Goal: Check status: Check status

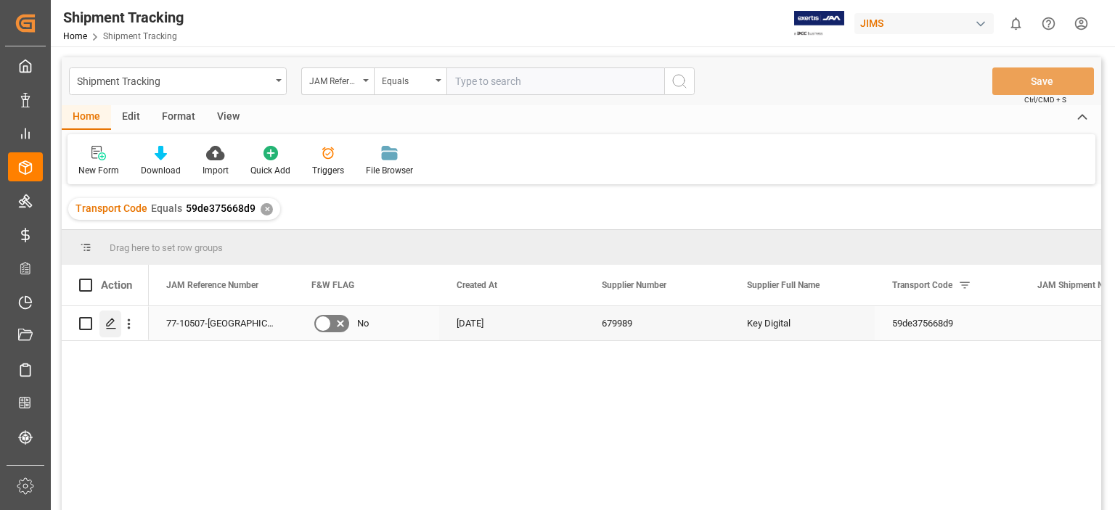
click at [108, 323] on icon "Press SPACE to select this row." at bounding box center [111, 324] width 12 height 12
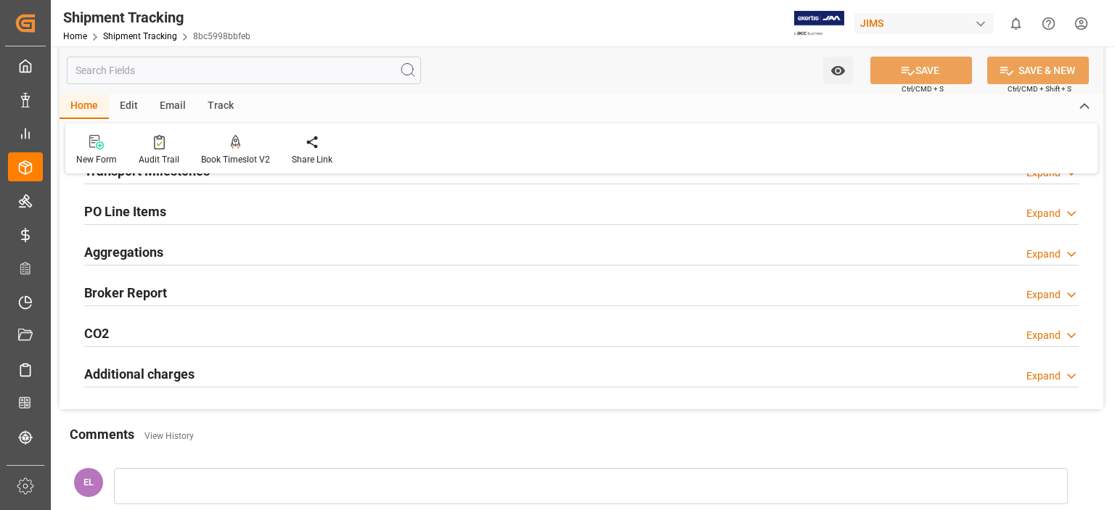
scroll to position [121, 0]
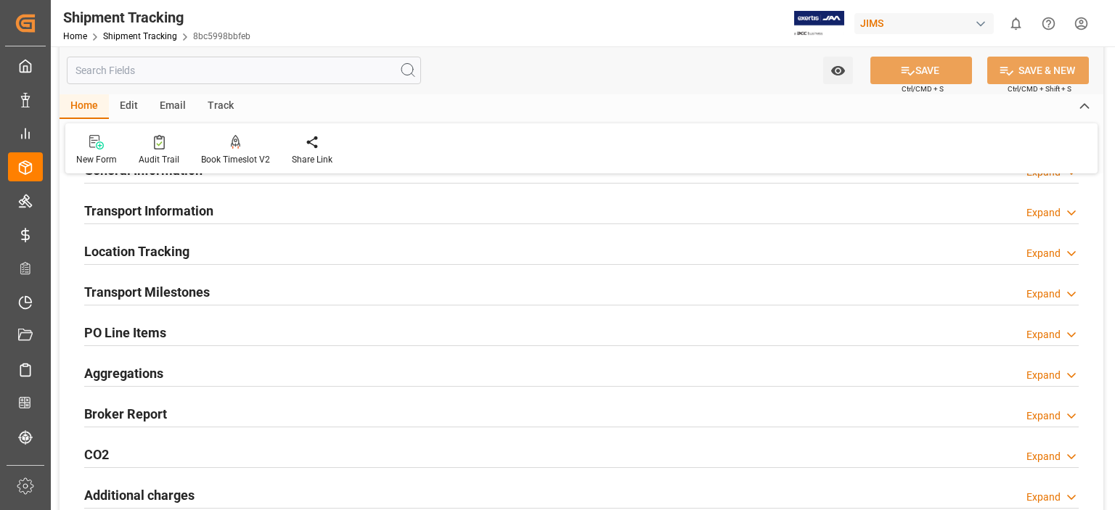
click at [126, 291] on h2 "Transport Milestones" at bounding box center [147, 292] width 126 height 20
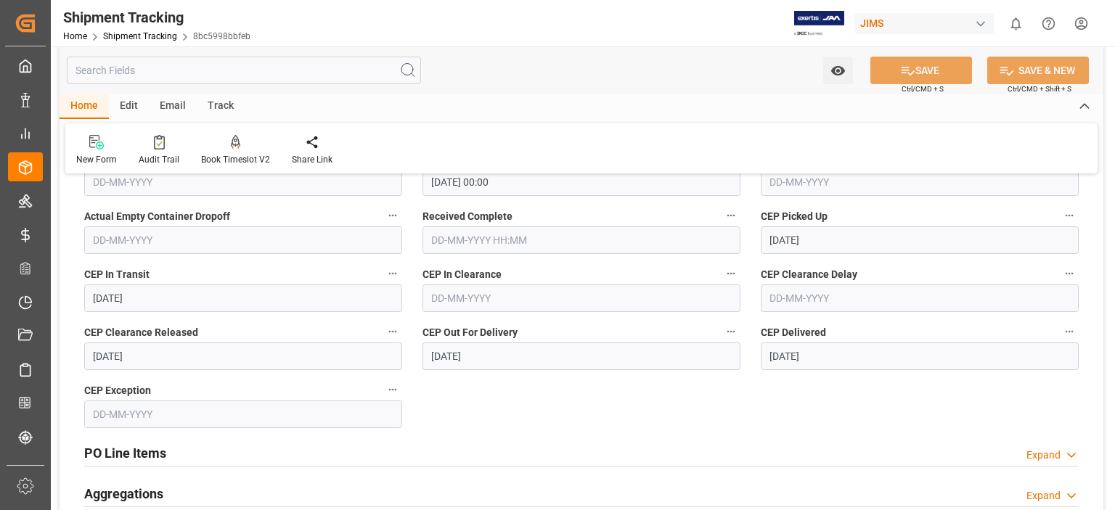
scroll to position [484, 0]
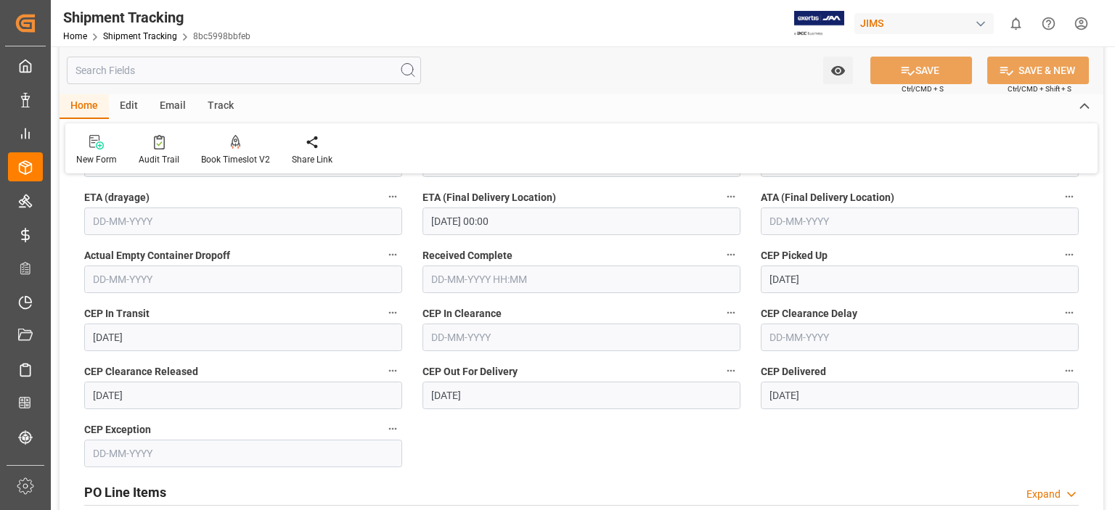
click at [783, 224] on input "text" at bounding box center [920, 222] width 318 height 28
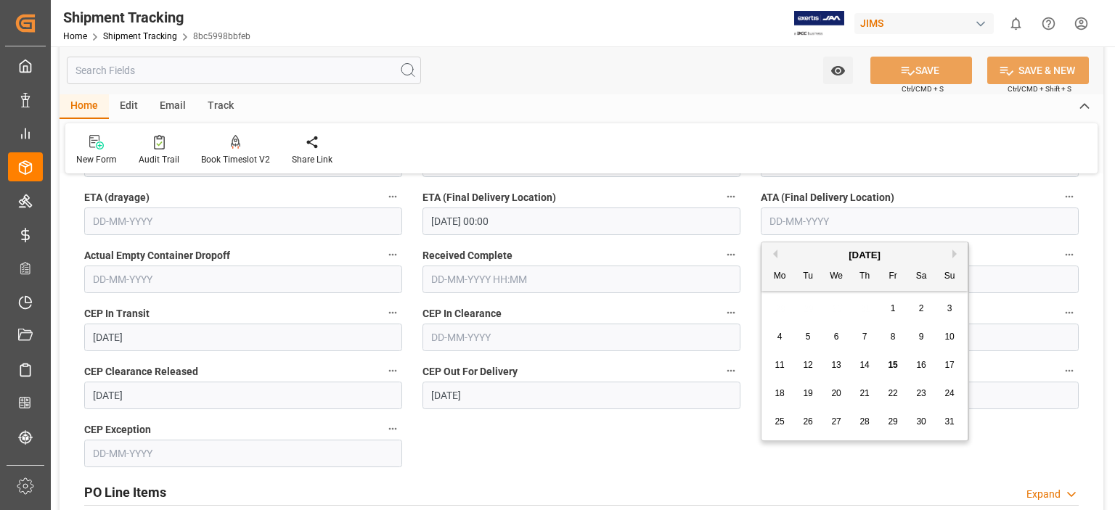
click at [835, 367] on span "13" at bounding box center [835, 365] width 9 height 10
type input "[DATE]"
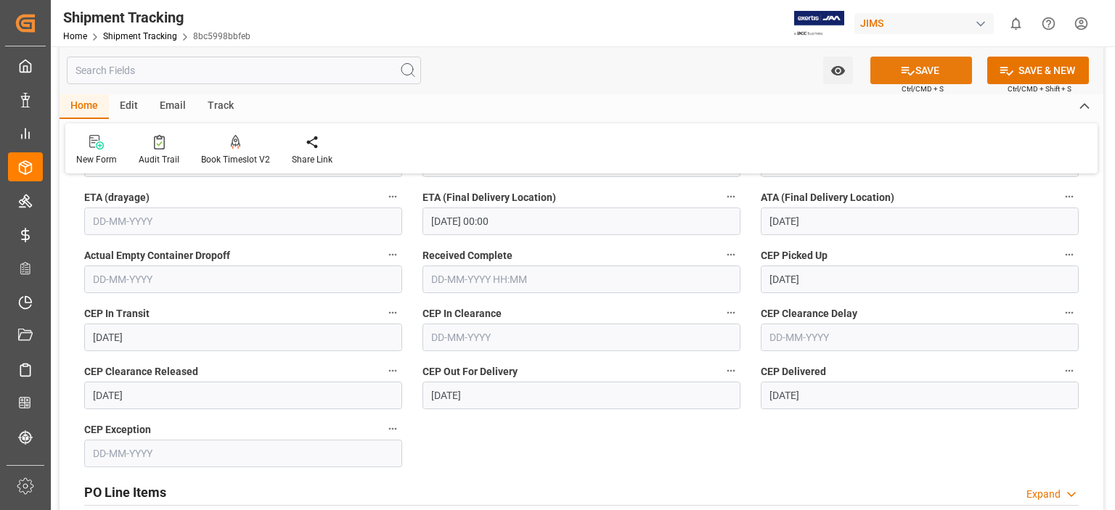
click at [925, 68] on button "SAVE" at bounding box center [922, 71] width 102 height 28
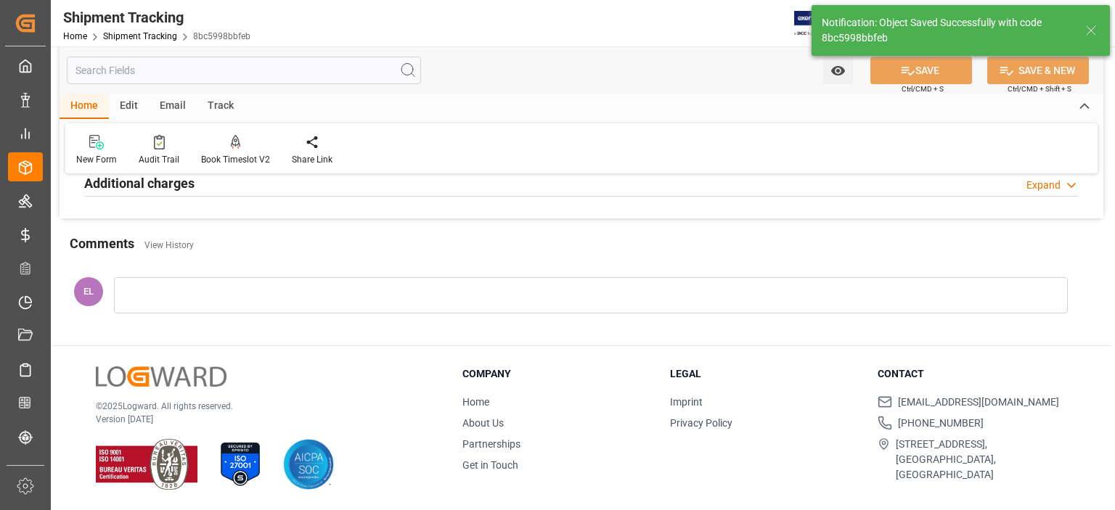
scroll to position [0, 0]
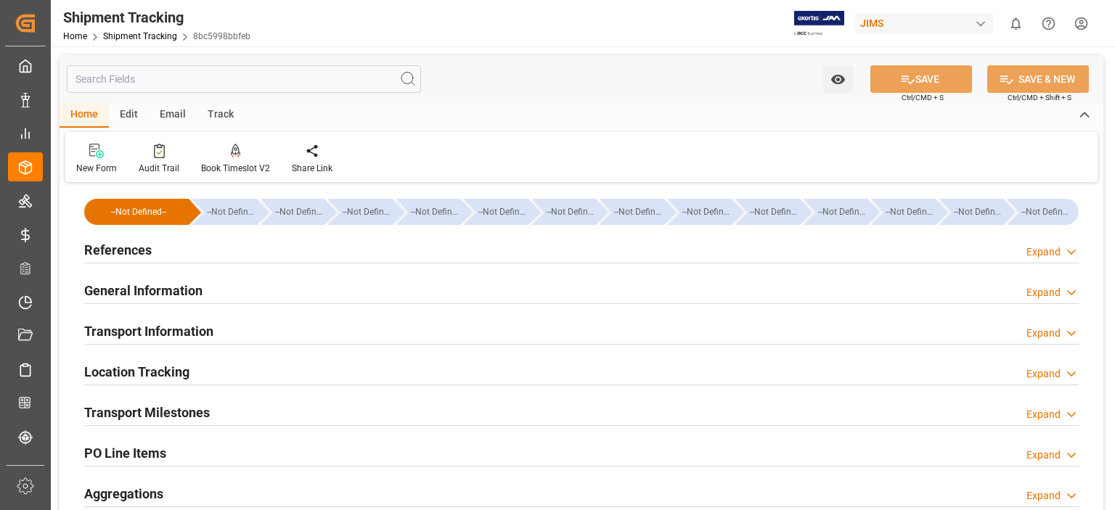
click at [151, 293] on h2 "General Information" at bounding box center [143, 291] width 118 height 20
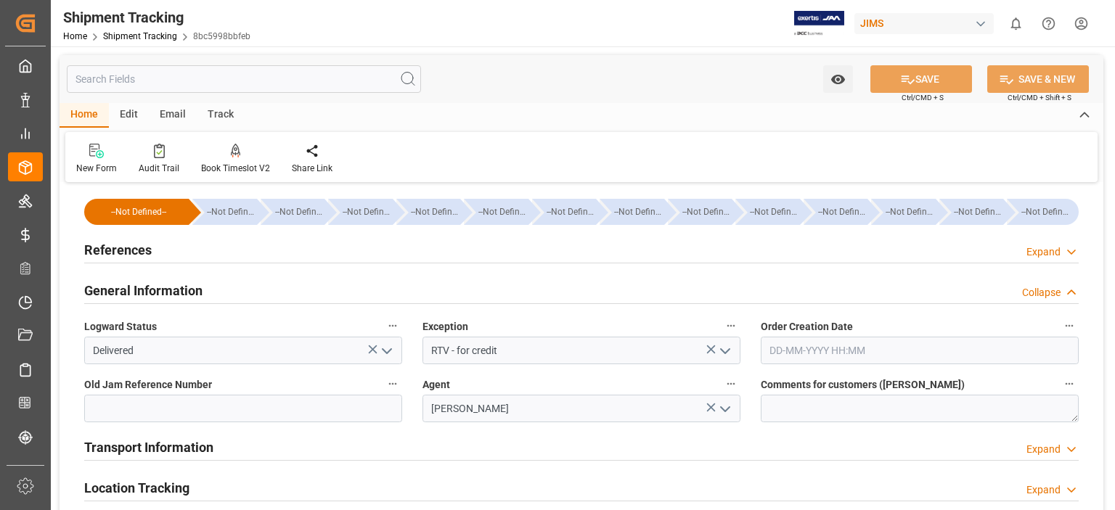
click at [725, 354] on icon "open menu" at bounding box center [725, 351] width 17 height 17
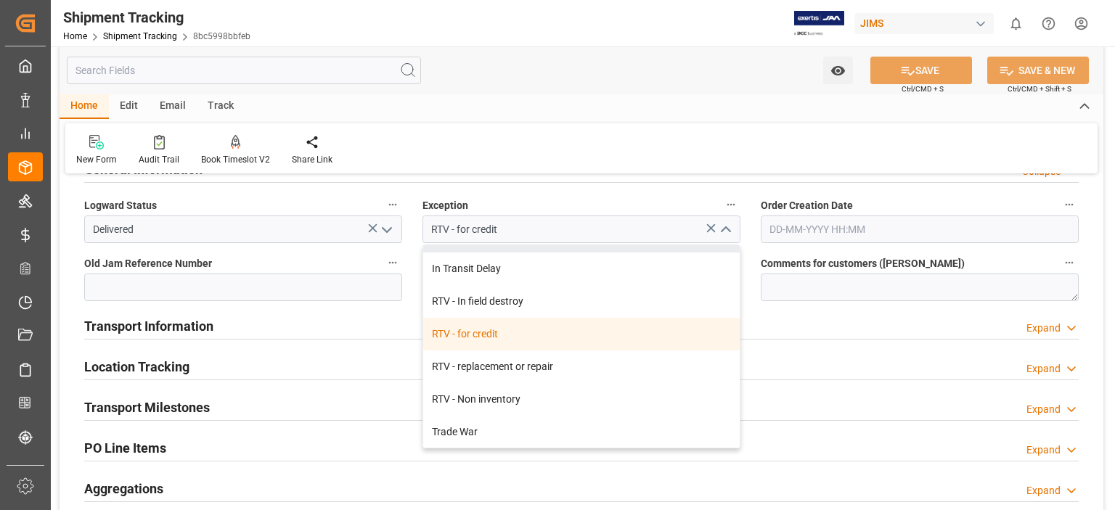
scroll to position [654, 0]
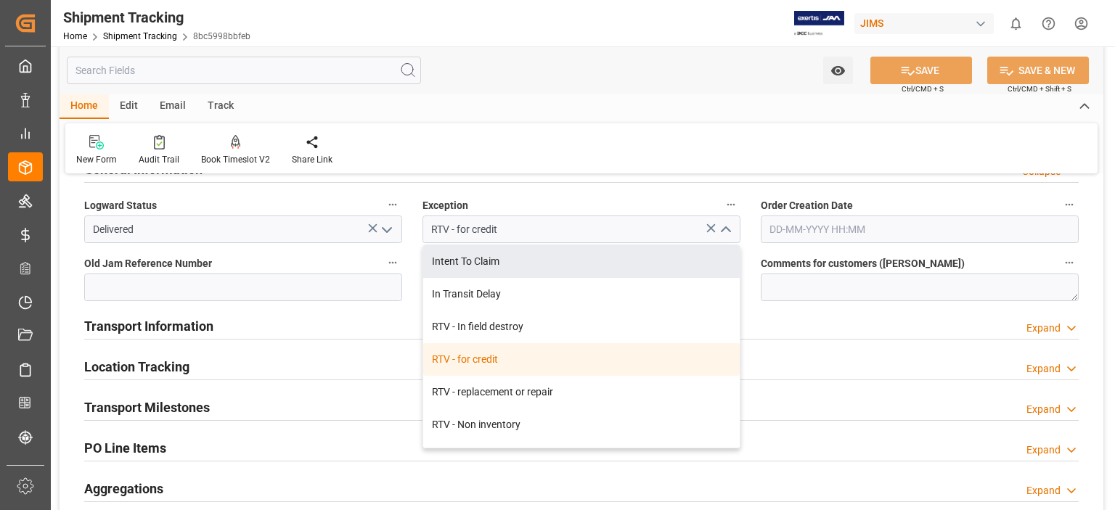
click at [603, 123] on div "Home Edit Email Track New Form Audit Trail Book Timeslot V2 Book a Timeslot for…" at bounding box center [582, 133] width 1044 height 79
